Goal: Task Accomplishment & Management: Manage account settings

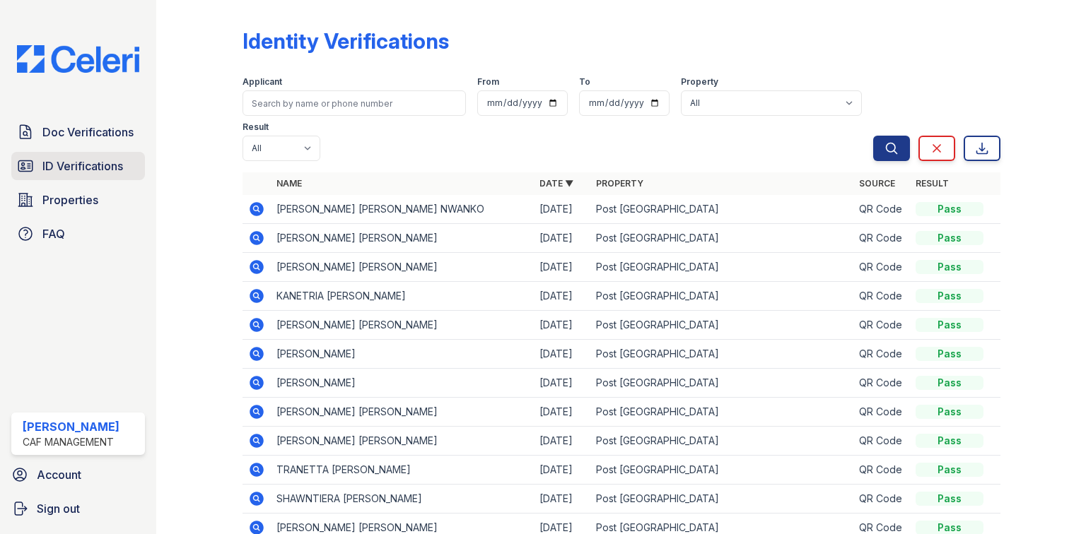
click at [57, 168] on span "ID Verifications" at bounding box center [82, 166] width 81 height 17
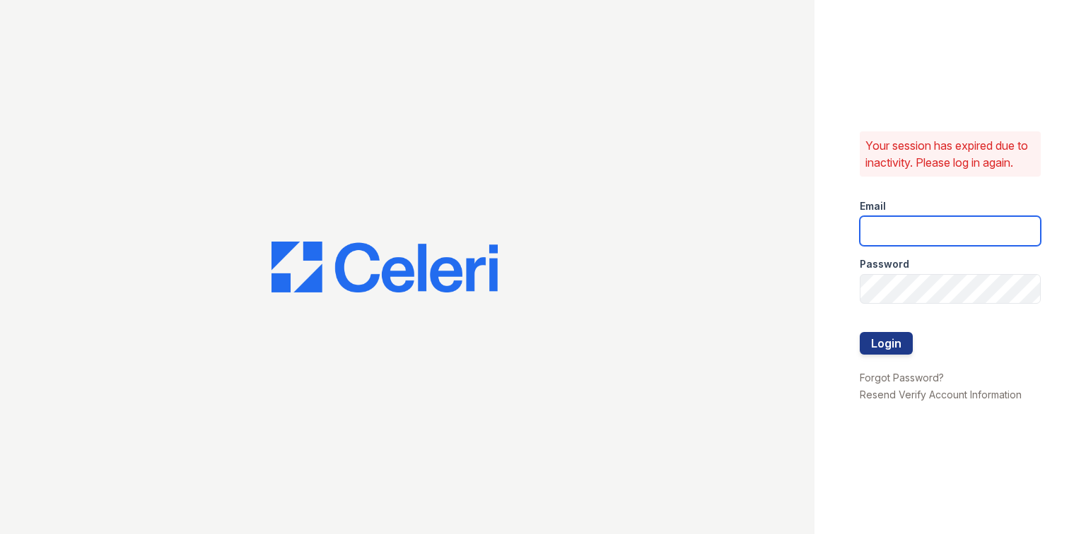
type input "[EMAIL_ADDRESS][DOMAIN_NAME]"
click at [900, 353] on button "Login" at bounding box center [885, 343] width 53 height 23
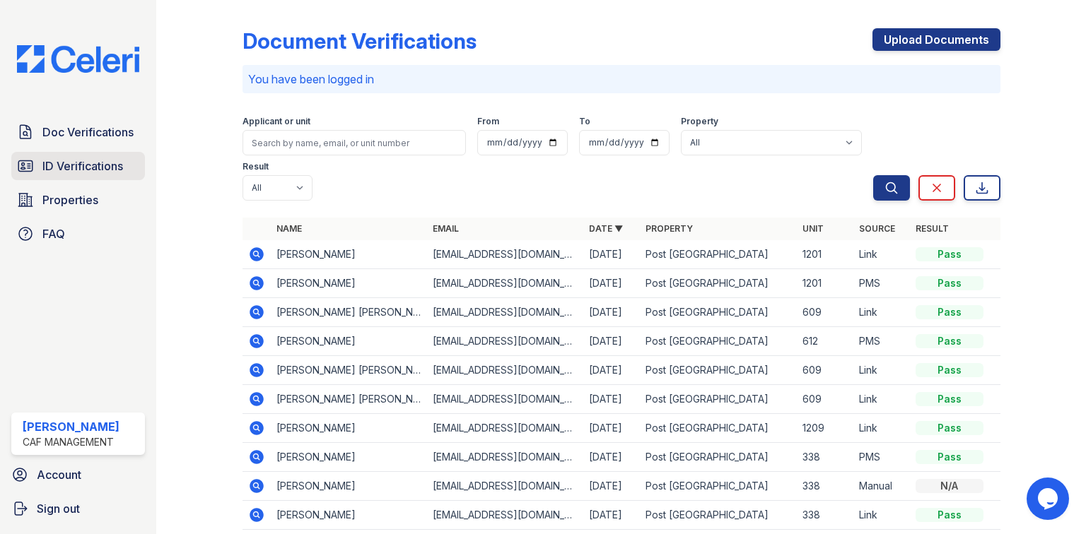
click at [74, 165] on span "ID Verifications" at bounding box center [82, 166] width 81 height 17
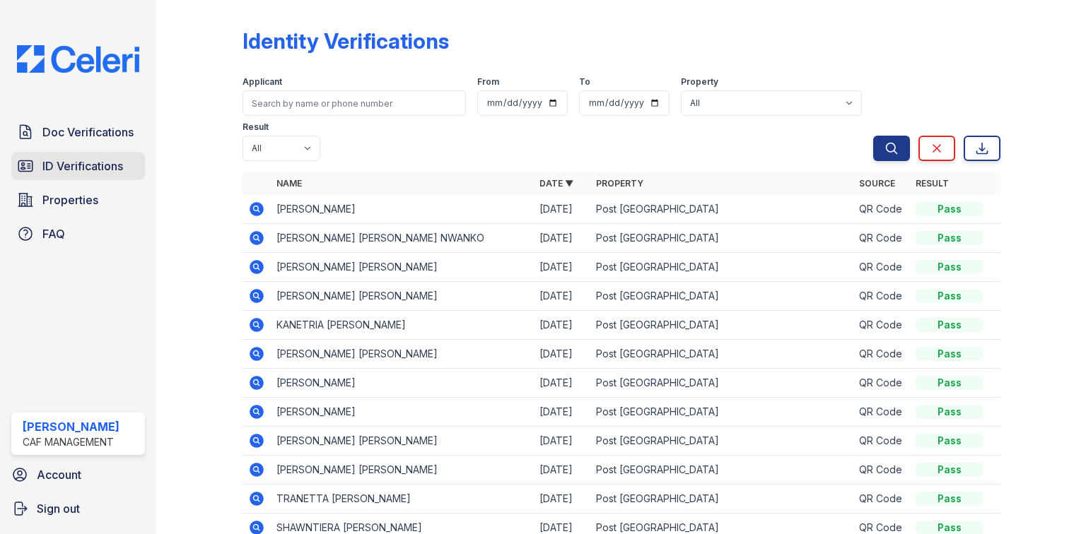
click at [74, 170] on span "ID Verifications" at bounding box center [82, 166] width 81 height 17
